Goal: Check status: Check status

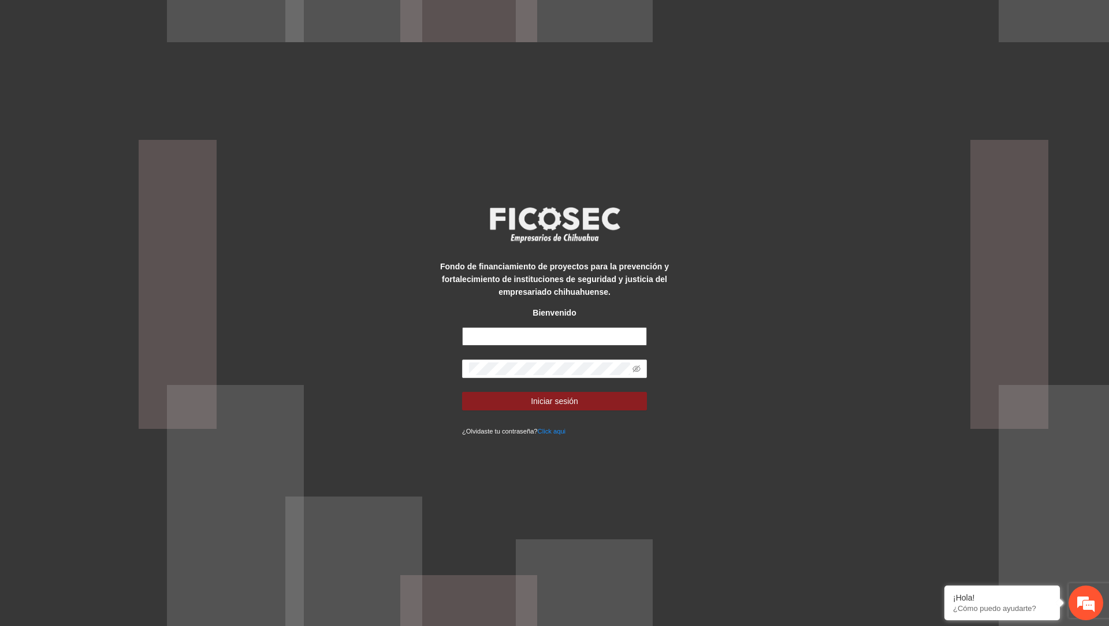
click at [528, 339] on input "text" at bounding box center [554, 336] width 185 height 18
type input "**********"
click at [462, 392] on button "Iniciar sesión" at bounding box center [554, 401] width 185 height 18
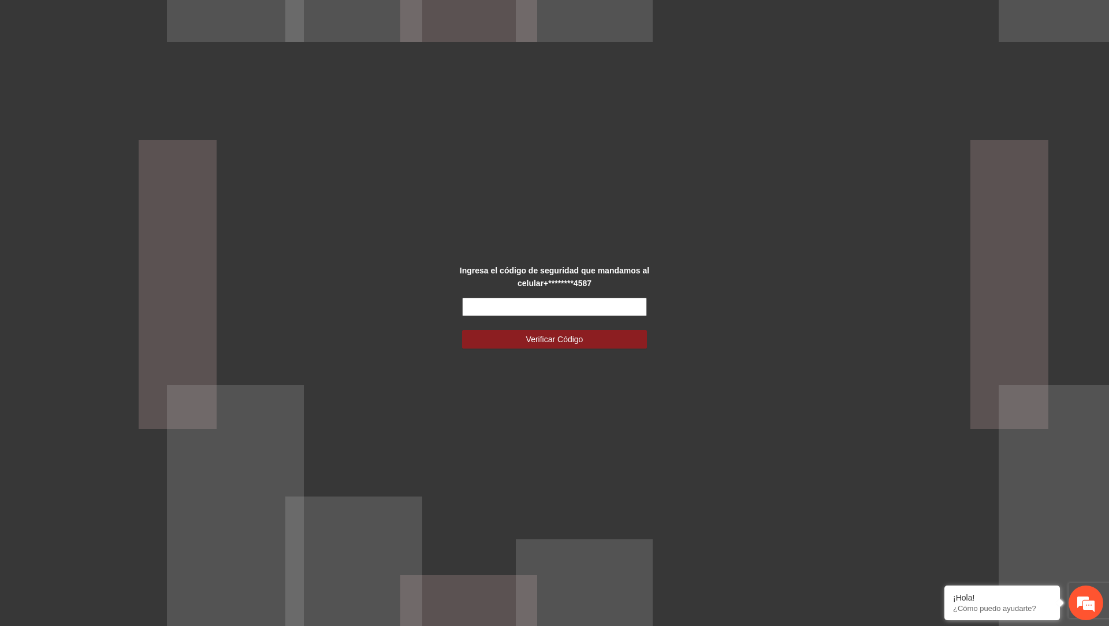
click at [512, 310] on input "text" at bounding box center [554, 307] width 185 height 18
type input "******"
click at [462, 330] on button "Verificar Código" at bounding box center [554, 339] width 185 height 18
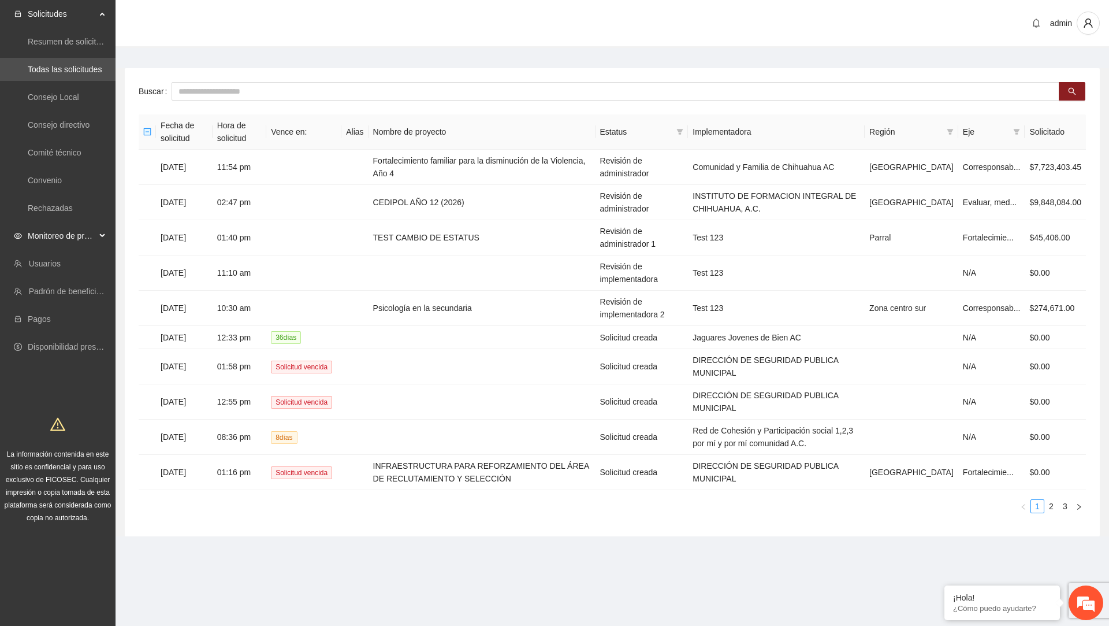
click at [83, 236] on span "Monitoreo de proyectos" at bounding box center [62, 235] width 68 height 23
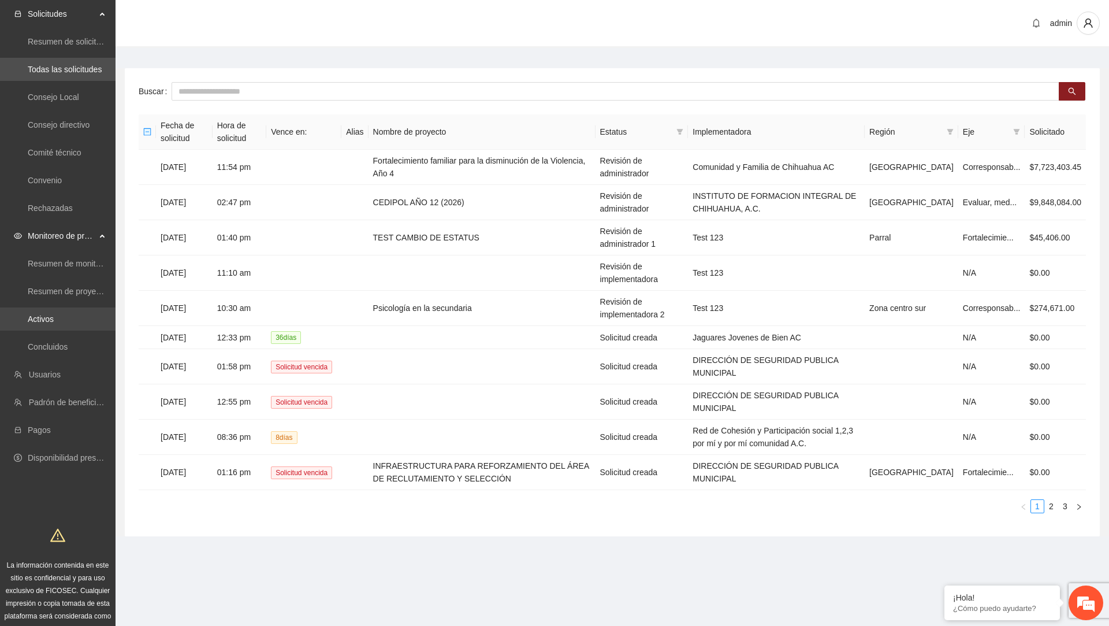
click at [54, 324] on link "Activos" at bounding box center [41, 318] width 26 height 9
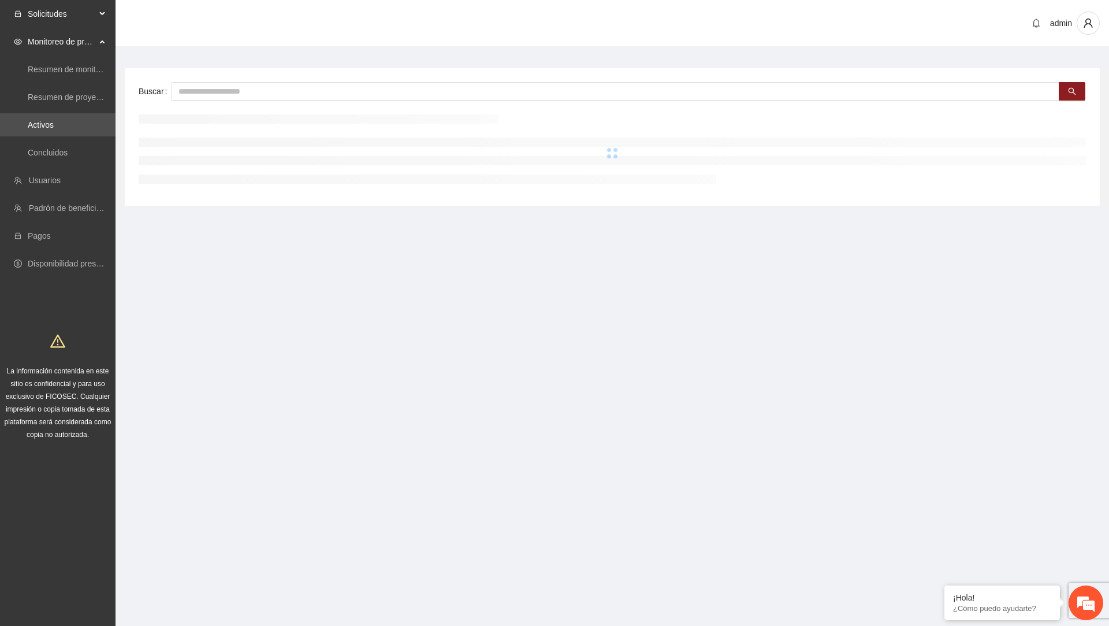
click at [76, 21] on span "Solicitudes" at bounding box center [62, 13] width 68 height 23
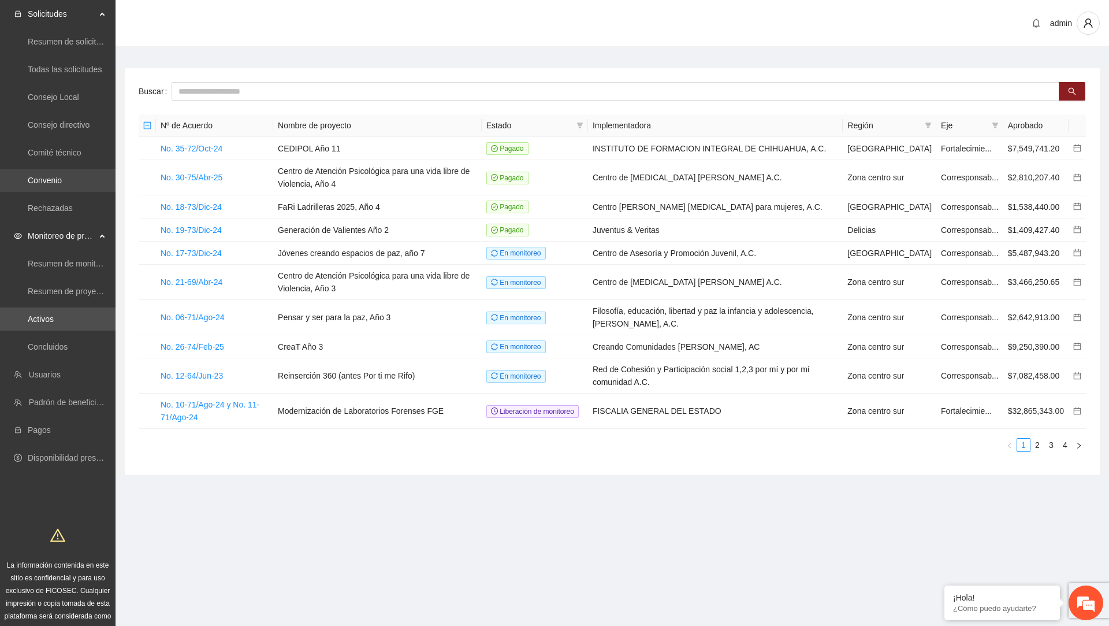
click at [62, 185] on link "Convenio" at bounding box center [45, 180] width 34 height 9
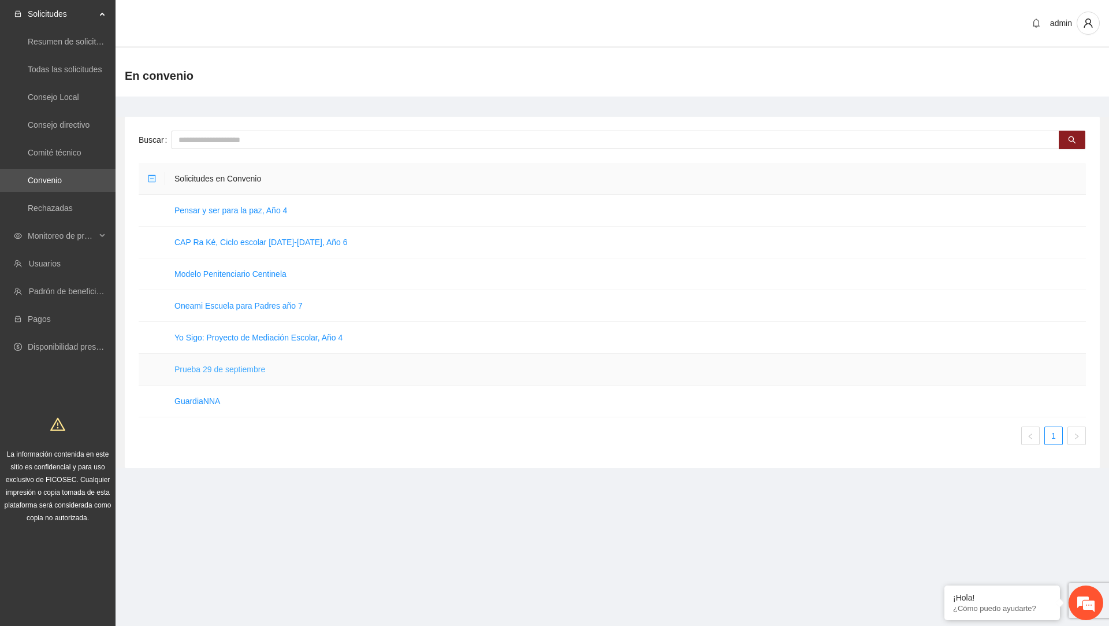
click at [222, 368] on link "Prueba 29 de septiembre" at bounding box center [220, 369] width 91 height 9
